Goal: Task Accomplishment & Management: Use online tool/utility

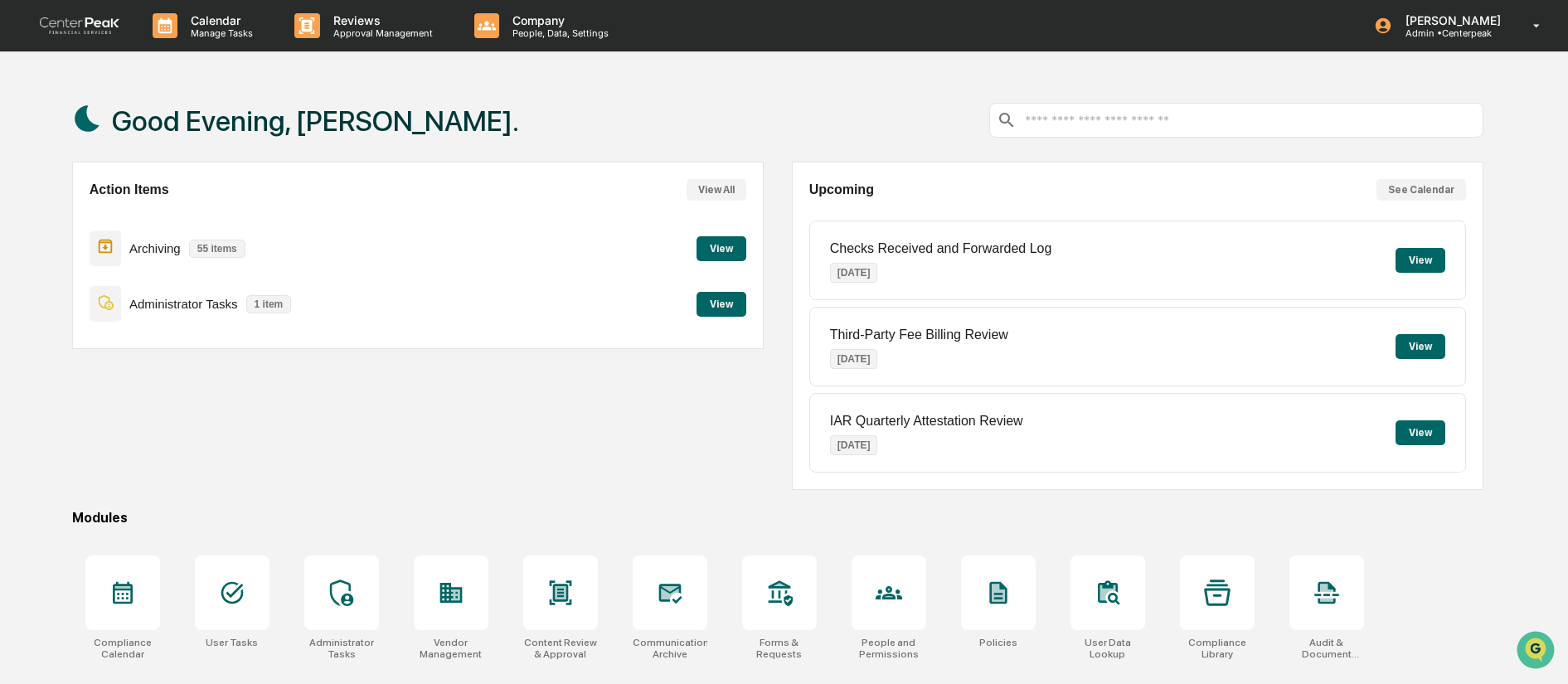
click at [718, 299] on button "View" at bounding box center [721, 304] width 50 height 25
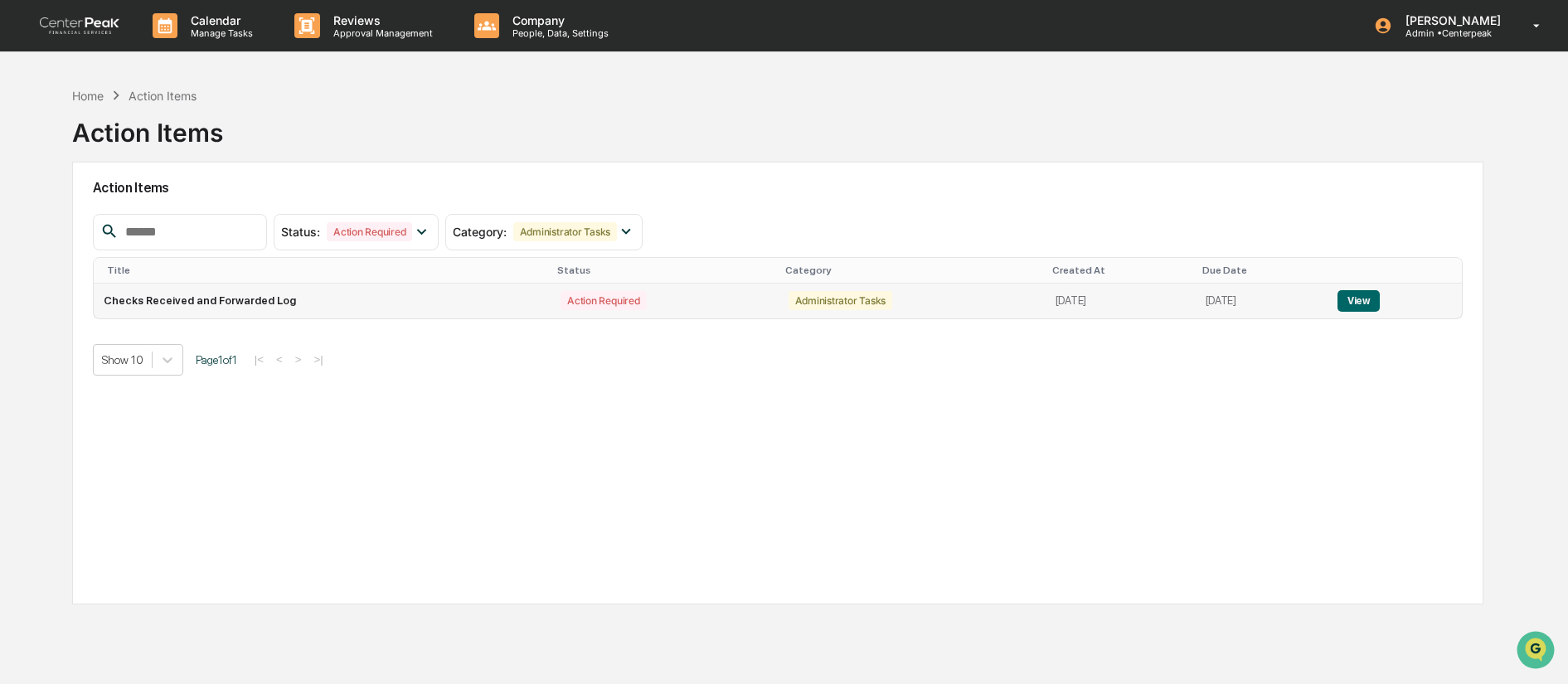
click at [1368, 301] on button "View" at bounding box center [1358, 300] width 42 height 21
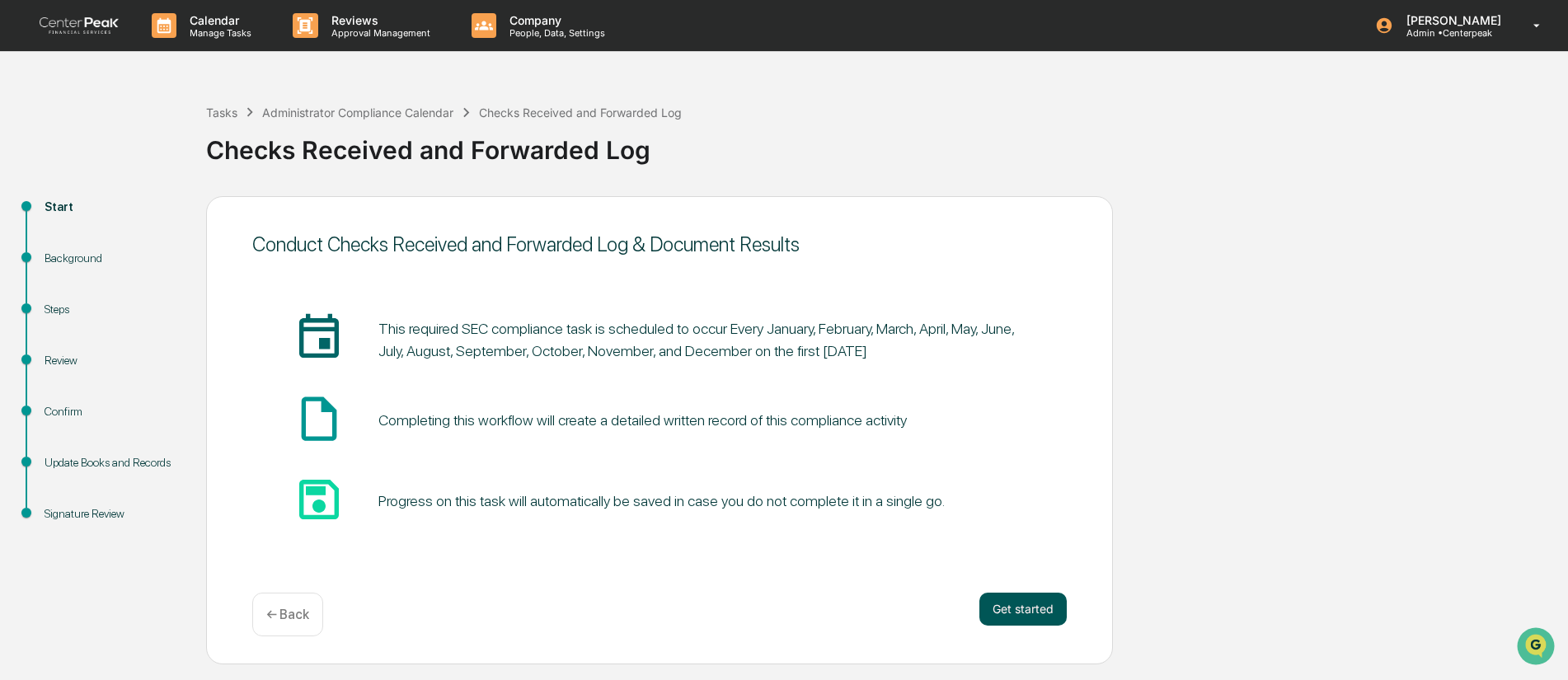
click at [1027, 604] on button "Get started" at bounding box center [1023, 609] width 88 height 33
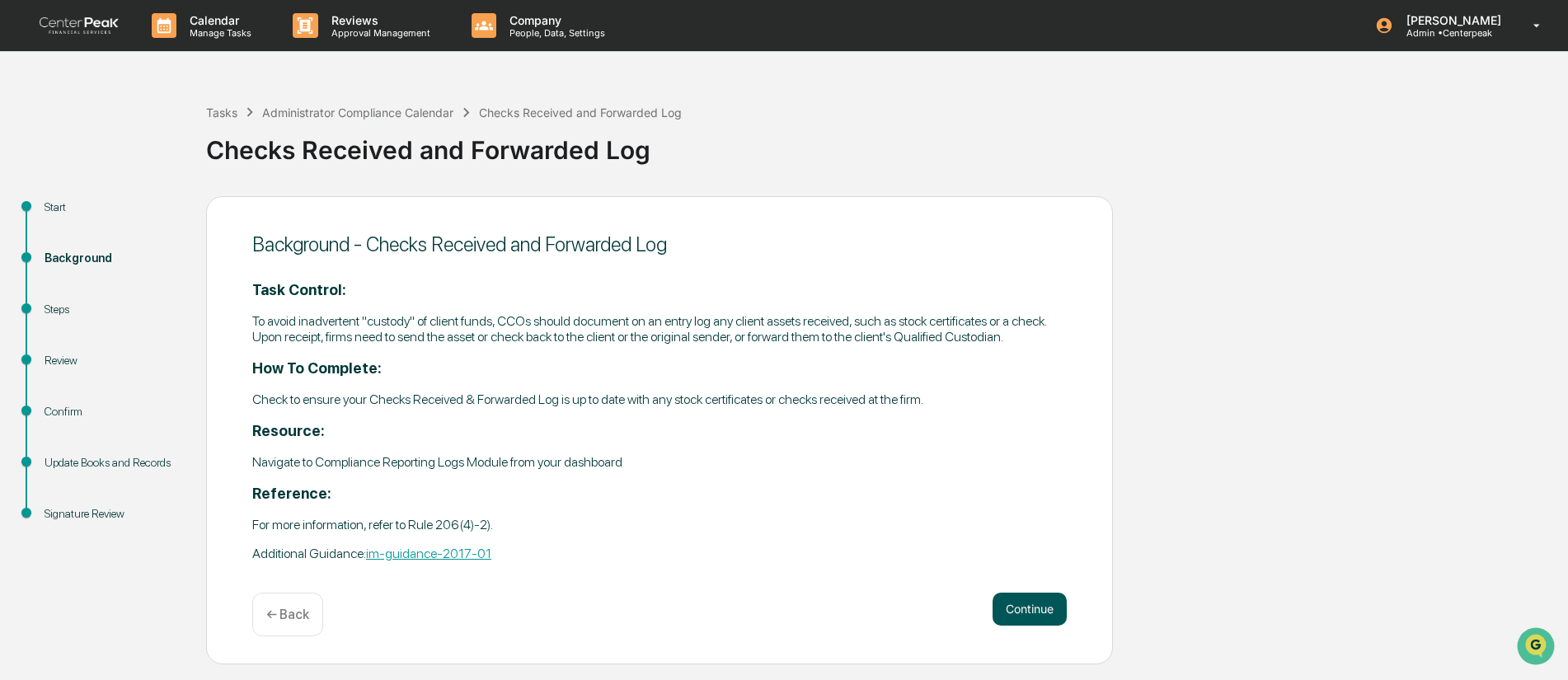
click at [1025, 614] on button "Continue" at bounding box center [1029, 609] width 74 height 33
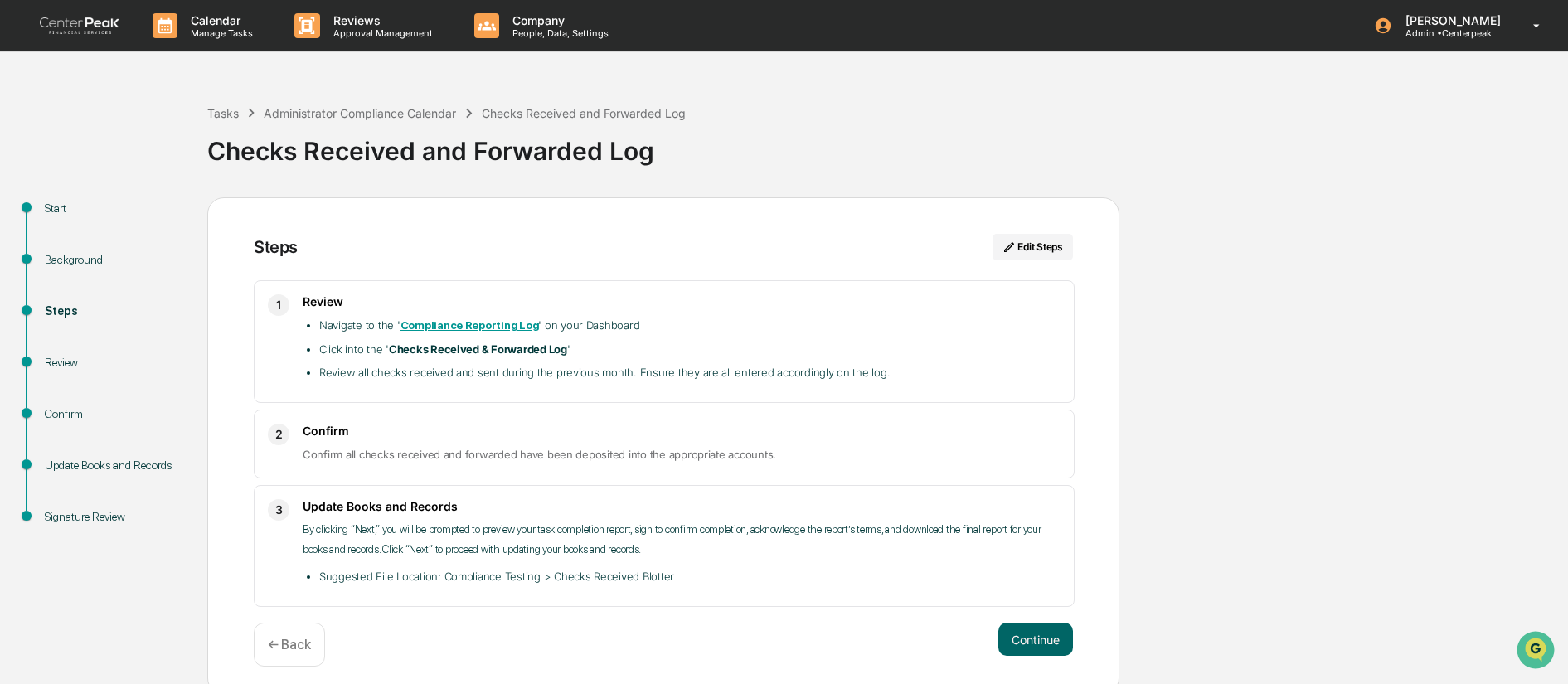
click at [478, 323] on strong "Compliance Reporting Log" at bounding box center [469, 324] width 138 height 12
